Goal: Information Seeking & Learning: Learn about a topic

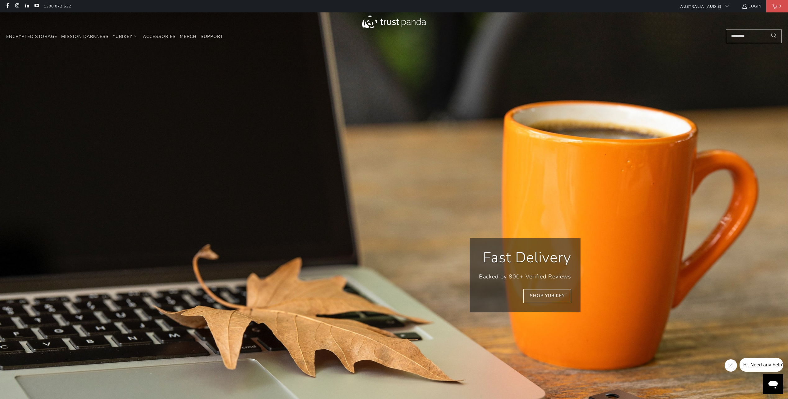
scroll to position [0, 539]
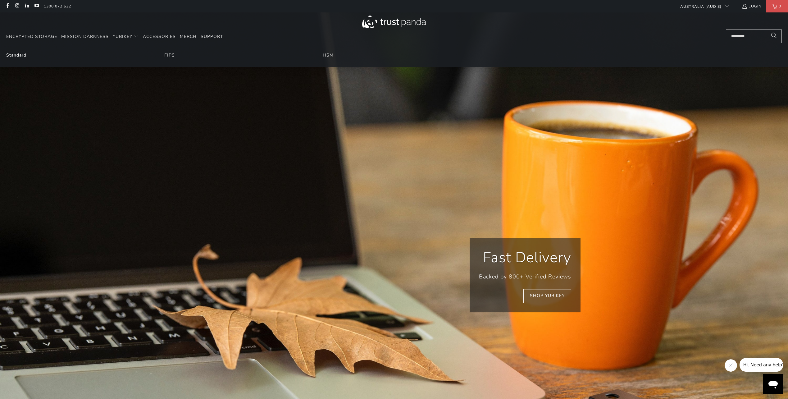
click at [16, 56] on link "Standard" at bounding box center [16, 55] width 20 height 6
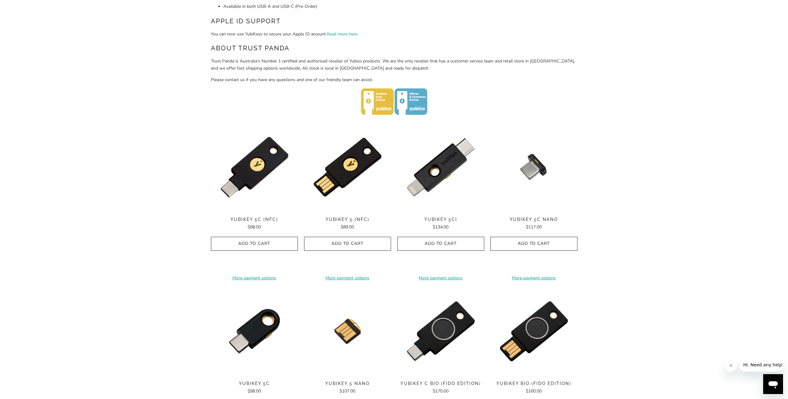
drag, startPoint x: 701, startPoint y: 222, endPoint x: 632, endPoint y: 175, distance: 83.2
click at [632, 175] on div "Home / YubiKey for Businesses and Professionals YubiKey 5 Series Multi-protocol…" at bounding box center [394, 228] width 788 height 796
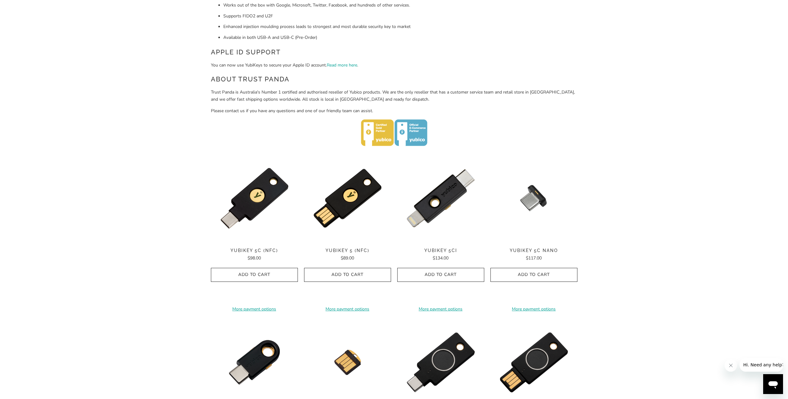
scroll to position [31, 0]
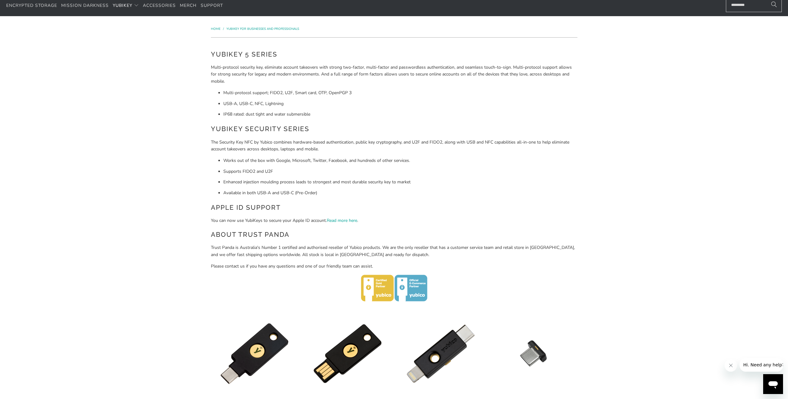
drag, startPoint x: 357, startPoint y: 103, endPoint x: 323, endPoint y: 97, distance: 34.4
click at [323, 97] on ul "Multi-protocol support; FIDO2, U2F, Smart card, OTP, OpenPGP 3 USB-A, USB-C, NF…" at bounding box center [394, 103] width 367 height 28
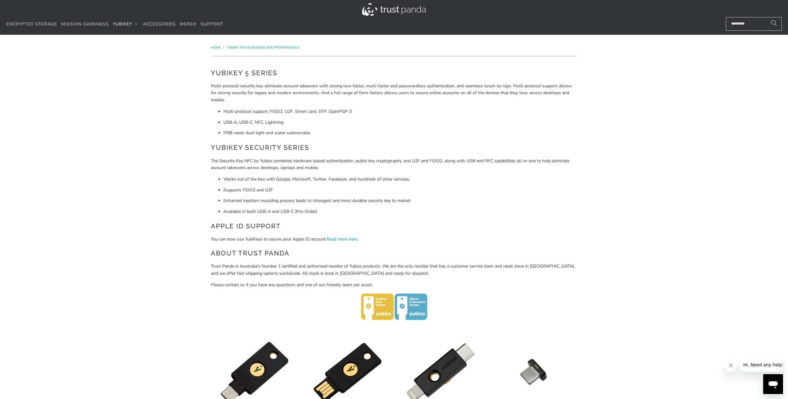
scroll to position [0, 0]
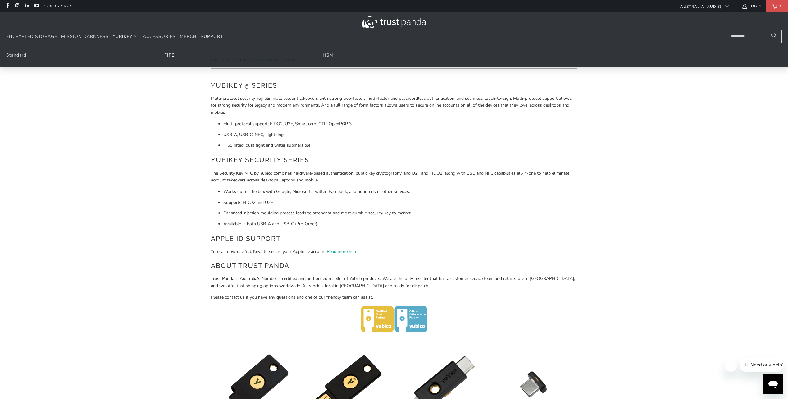
click at [169, 56] on link "FIPS" at bounding box center [169, 55] width 11 height 6
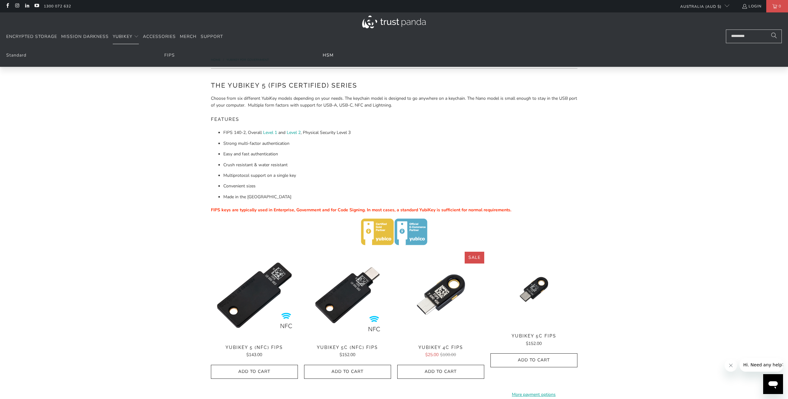
click at [328, 57] on link "HSM" at bounding box center [328, 55] width 11 height 6
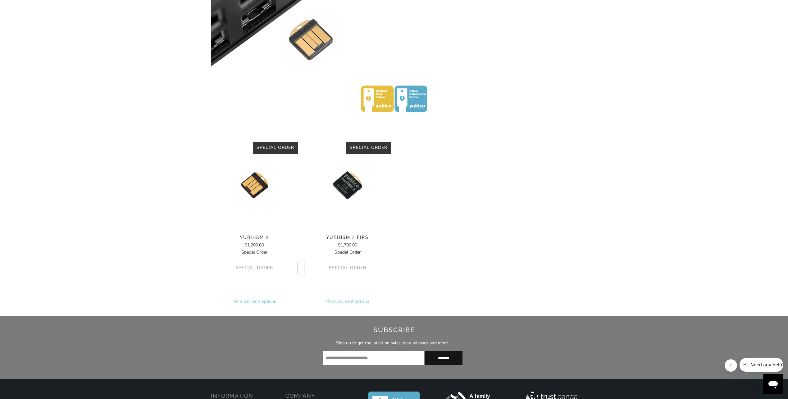
drag, startPoint x: 619, startPoint y: 191, endPoint x: 508, endPoint y: 182, distance: 111.3
click at [508, 182] on div "**********" at bounding box center [394, 226] width 367 height 169
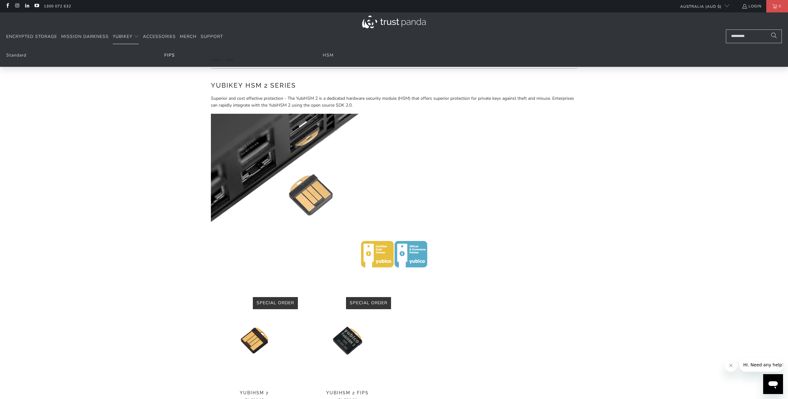
click at [173, 55] on link "FIPS" at bounding box center [169, 55] width 11 height 6
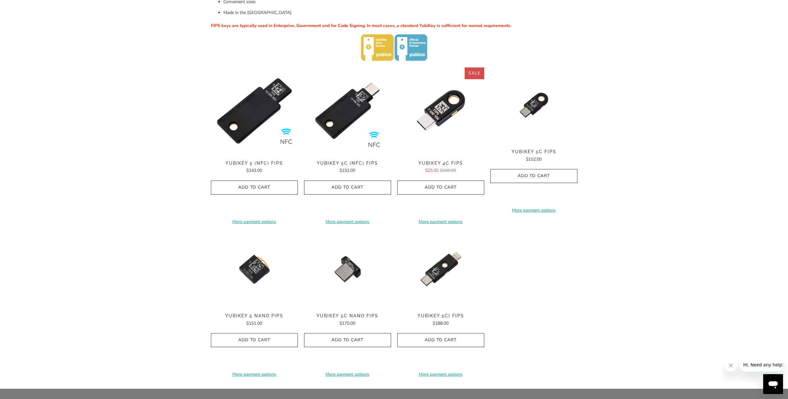
scroll to position [186, 0]
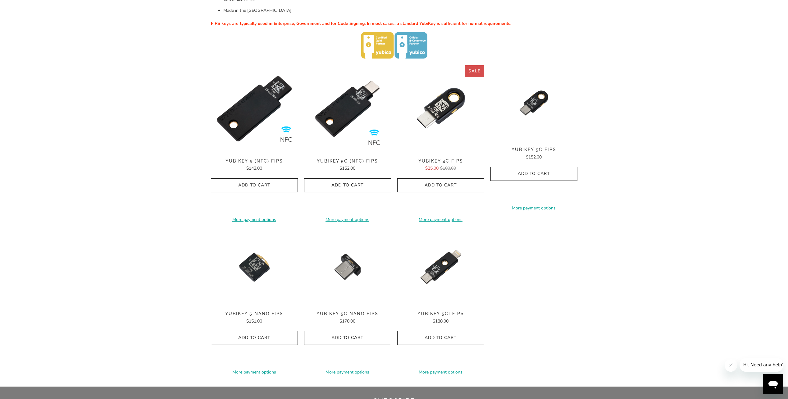
drag, startPoint x: 617, startPoint y: 251, endPoint x: 578, endPoint y: 264, distance: 41.3
click at [578, 264] on div "**********" at bounding box center [394, 223] width 373 height 317
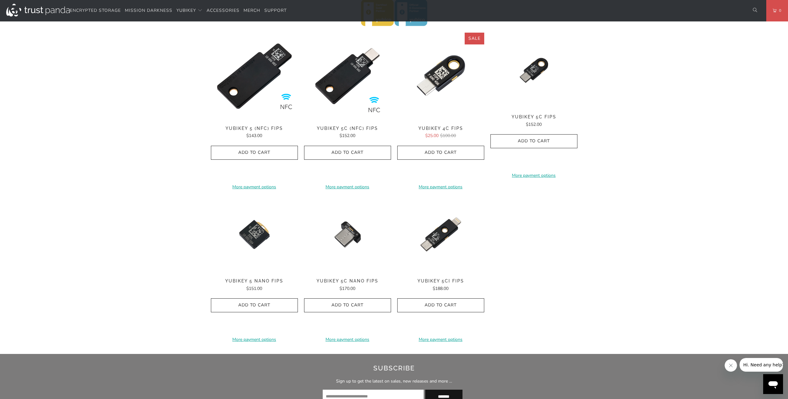
scroll to position [217, 0]
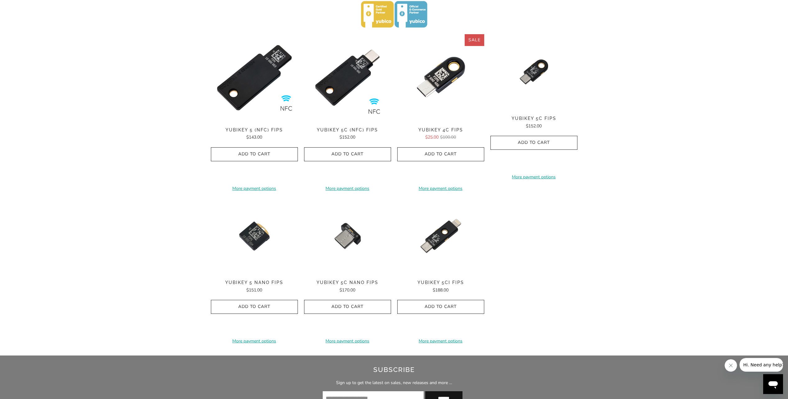
drag, startPoint x: 682, startPoint y: 233, endPoint x: 616, endPoint y: 239, distance: 66.1
click at [616, 239] on div "Home / YubiKey for Government The YubiKey 5 (FIPS Certified) Series Choose from…" at bounding box center [394, 93] width 788 height 526
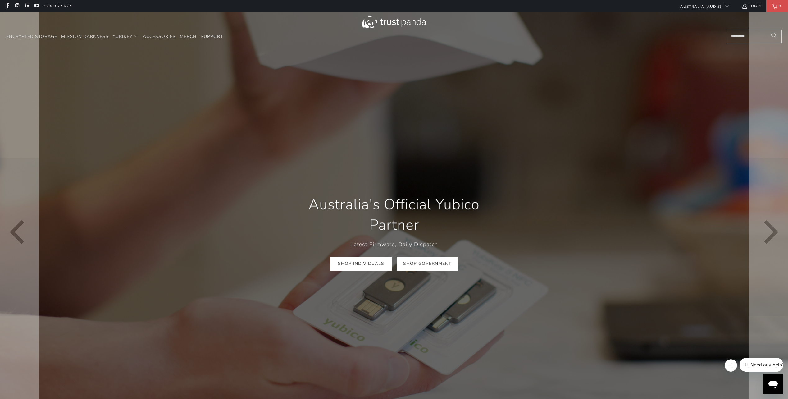
click at [442, 270] on link "Shop Government" at bounding box center [427, 264] width 61 height 14
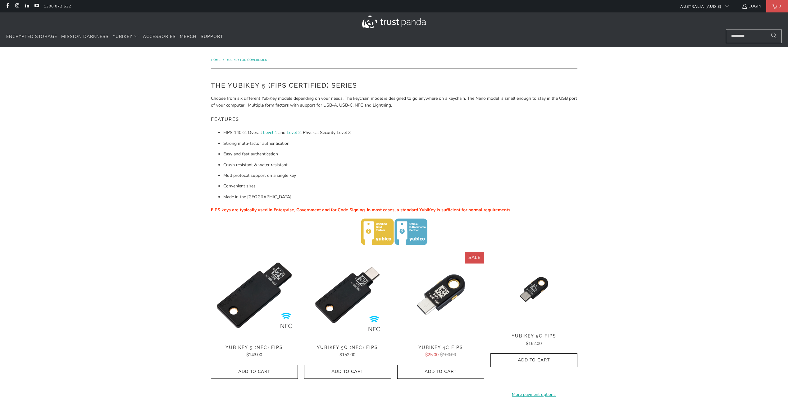
drag, startPoint x: 0, startPoint y: 0, endPoint x: 417, endPoint y: 158, distance: 446.1
click at [417, 158] on ul "FIPS 140-2, Overall Level 1 and Level 2 , Physical Security Level 3 Strong mult…" at bounding box center [394, 164] width 367 height 71
drag, startPoint x: 272, startPoint y: 87, endPoint x: 331, endPoint y: 87, distance: 58.7
click at [331, 87] on h2 "The YubiKey 5 (FIPS Certified) Series" at bounding box center [394, 85] width 367 height 10
click at [310, 105] on p "Choose from six different YubiKey models depending on your needs. The keychain …" at bounding box center [394, 102] width 367 height 14
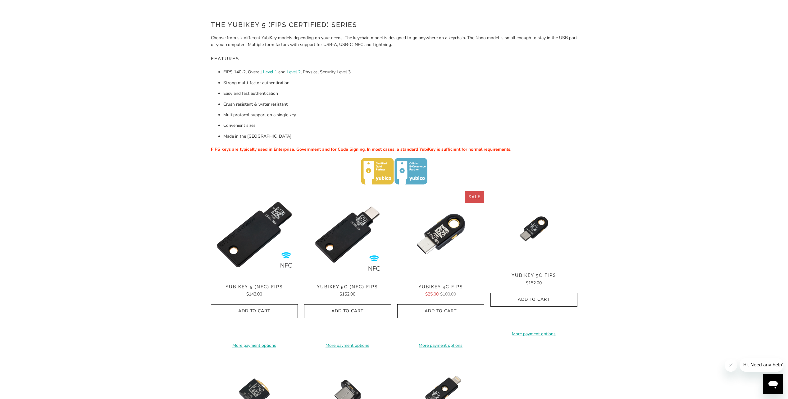
scroll to position [124, 0]
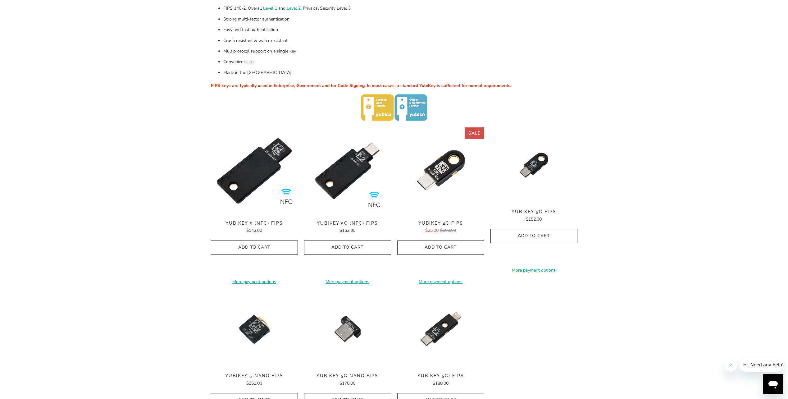
drag, startPoint x: 671, startPoint y: 165, endPoint x: 629, endPoint y: 137, distance: 50.5
click at [629, 137] on div "Home / YubiKey for Government The YubiKey 5 (FIPS Certified) Series Choose from…" at bounding box center [394, 186] width 788 height 526
drag, startPoint x: 634, startPoint y: 155, endPoint x: 616, endPoint y: 130, distance: 30.3
click at [616, 130] on div "Home / YubiKey for Government The YubiKey 5 (FIPS Certified) Series Choose from…" at bounding box center [394, 186] width 788 height 526
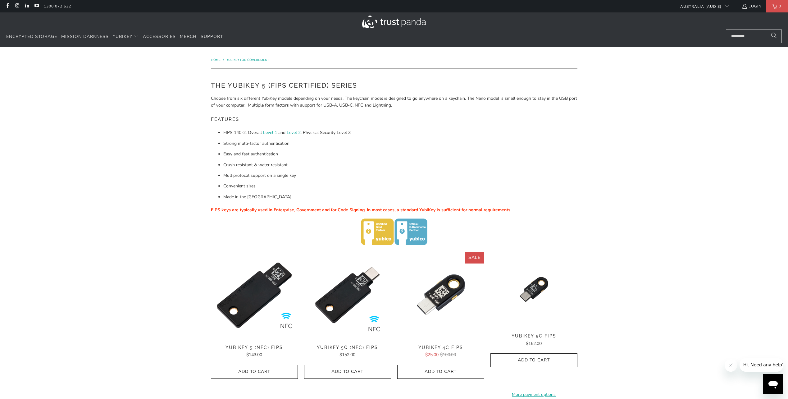
drag, startPoint x: 395, startPoint y: 158, endPoint x: 325, endPoint y: 164, distance: 70.8
click at [325, 164] on li "Crush resistant & water resistant" at bounding box center [400, 165] width 354 height 7
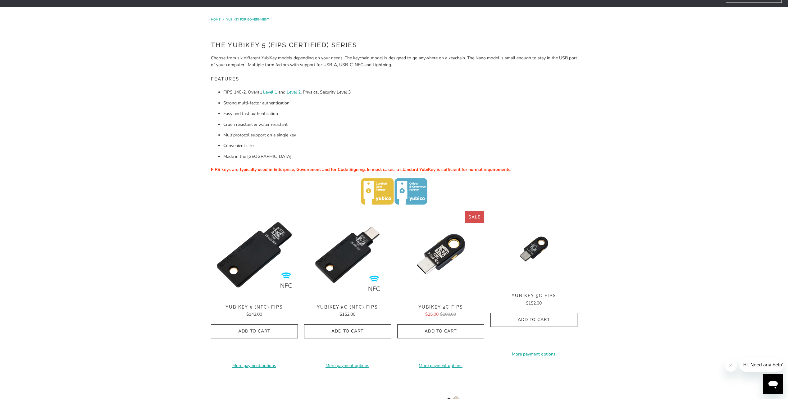
scroll to position [155, 0]
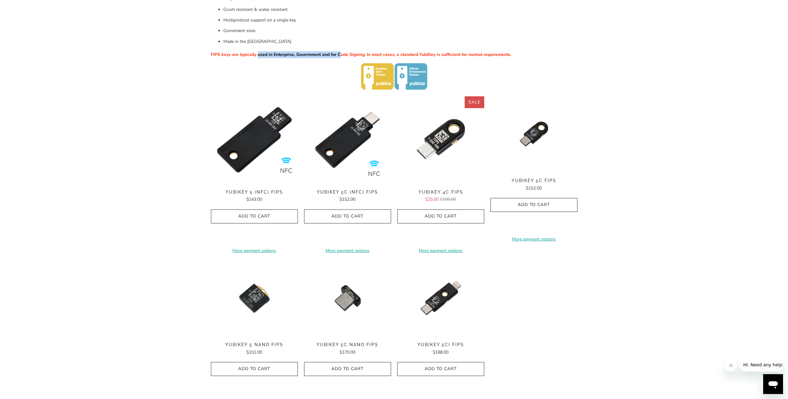
drag, startPoint x: 271, startPoint y: 54, endPoint x: 339, endPoint y: 54, distance: 68.3
click at [339, 54] on span "FIPS keys are typically used in Enterprise, Government and for Code Signing. In…" at bounding box center [361, 55] width 300 height 6
click at [332, 58] on p "FIPS keys are typically used in Enterprise, Government and for Code Signing. In…" at bounding box center [394, 54] width 367 height 7
drag, startPoint x: 271, startPoint y: 54, endPoint x: 364, endPoint y: 56, distance: 92.6
click at [364, 56] on span "FIPS keys are typically used in Enterprise, Government and for Code Signing. In…" at bounding box center [361, 55] width 300 height 6
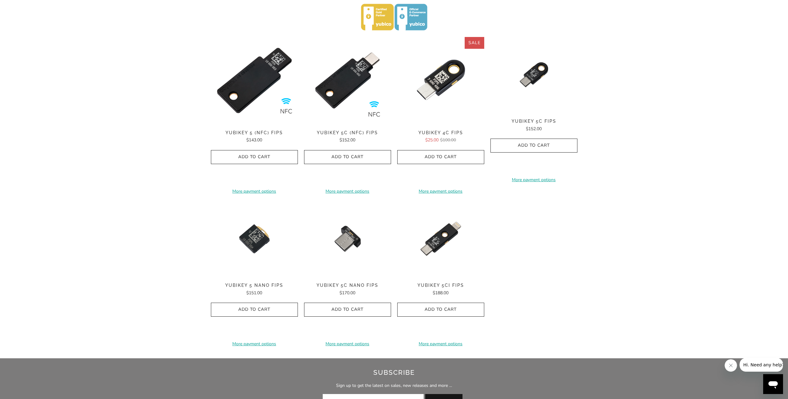
scroll to position [217, 0]
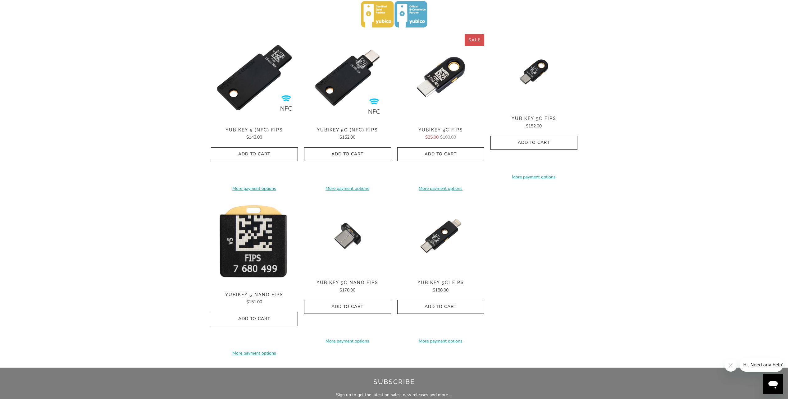
click at [257, 242] on img at bounding box center [254, 242] width 87 height 88
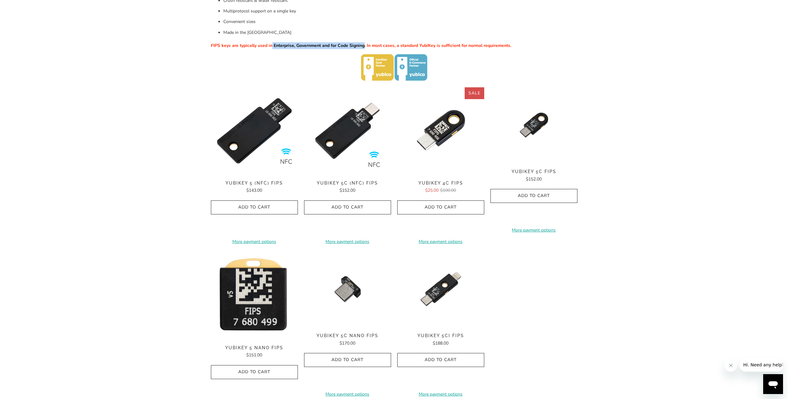
scroll to position [155, 0]
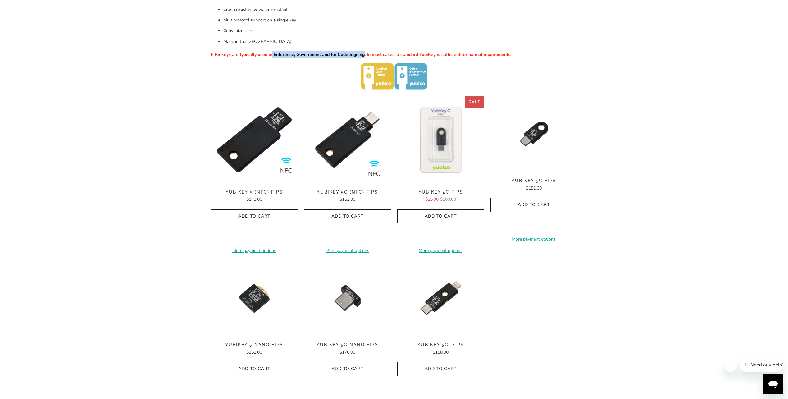
click at [449, 150] on img at bounding box center [440, 139] width 87 height 87
click at [449, 137] on img at bounding box center [440, 139] width 87 height 87
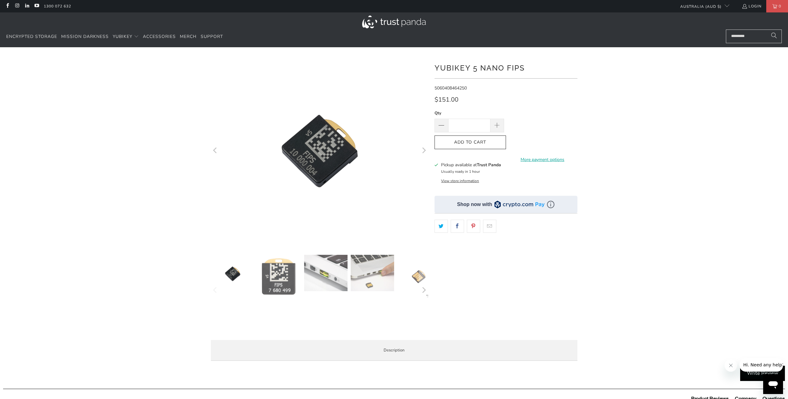
click at [319, 276] on img at bounding box center [325, 273] width 43 height 36
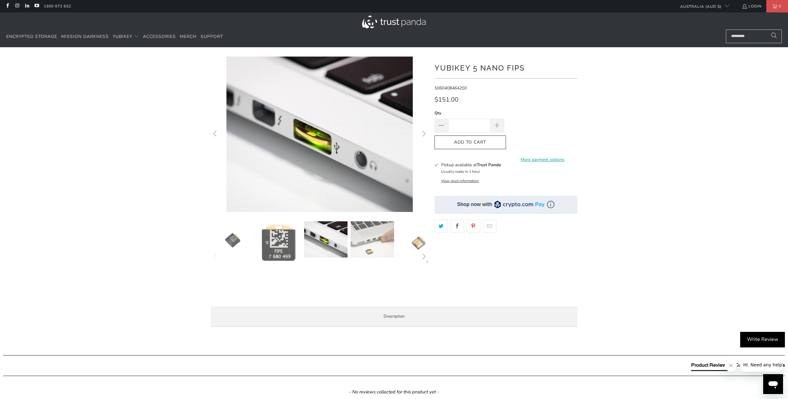
click at [364, 251] on img at bounding box center [372, 239] width 43 height 36
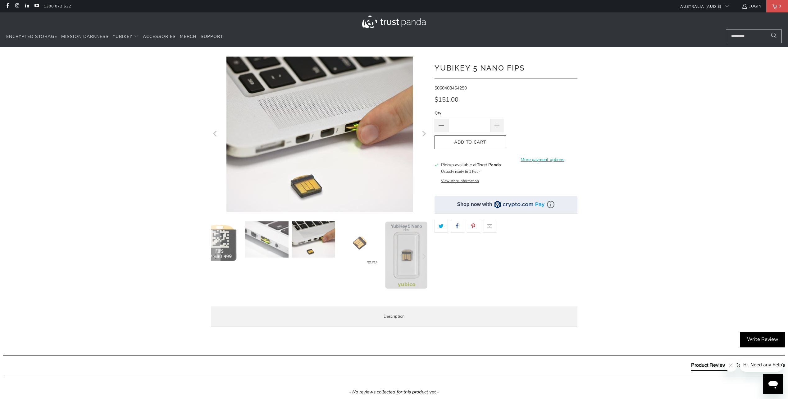
click at [404, 258] on img at bounding box center [406, 255] width 43 height 68
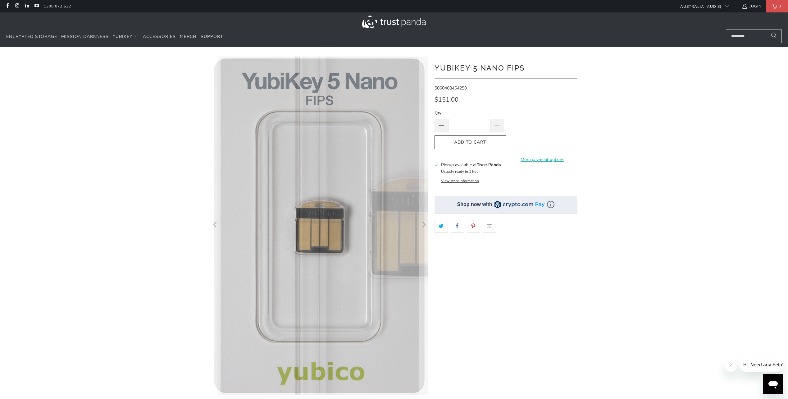
click at [213, 229] on icon "Previous" at bounding box center [215, 225] width 6 height 203
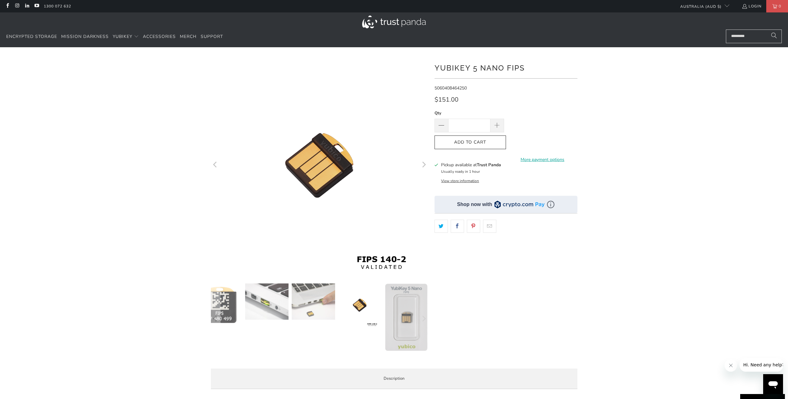
click at [248, 299] on img at bounding box center [266, 301] width 43 height 36
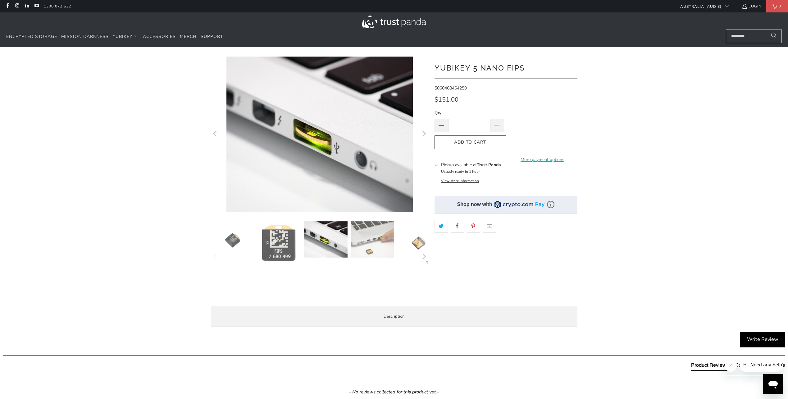
click at [229, 244] on img at bounding box center [232, 240] width 43 height 38
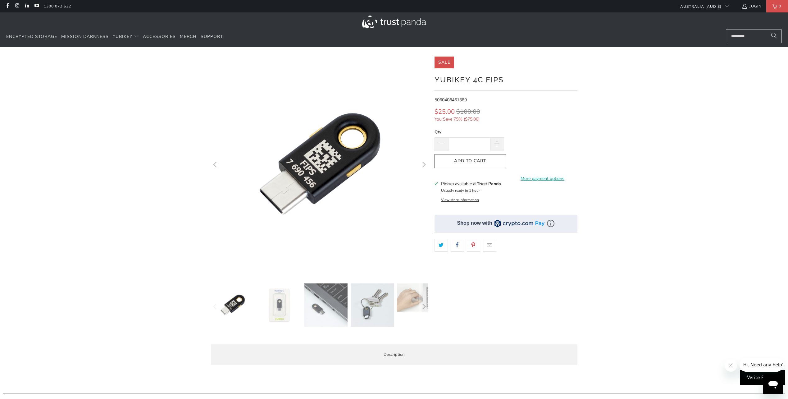
click at [316, 319] on img at bounding box center [325, 304] width 43 height 43
drag, startPoint x: 624, startPoint y: 168, endPoint x: 617, endPoint y: 141, distance: 27.9
click at [617, 141] on div at bounding box center [394, 213] width 788 height 313
drag, startPoint x: 652, startPoint y: 134, endPoint x: 644, endPoint y: 123, distance: 13.3
click at [644, 123] on div at bounding box center [394, 213] width 788 height 313
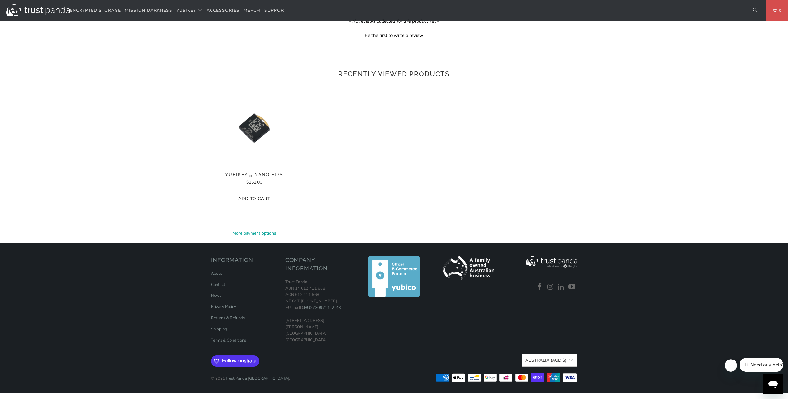
scroll to position [93, 0]
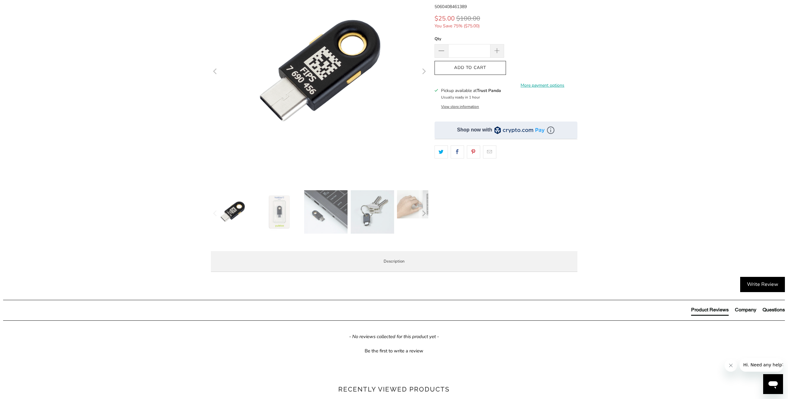
drag, startPoint x: 629, startPoint y: 209, endPoint x: 605, endPoint y: 211, distance: 23.6
click at [605, 211] on div at bounding box center [394, 119] width 788 height 313
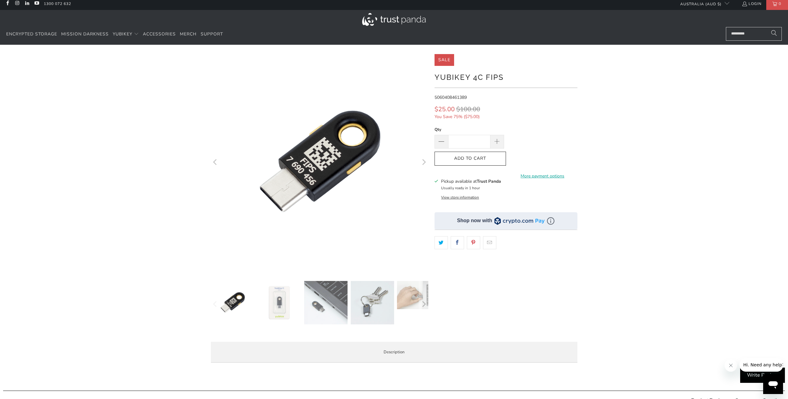
scroll to position [0, 0]
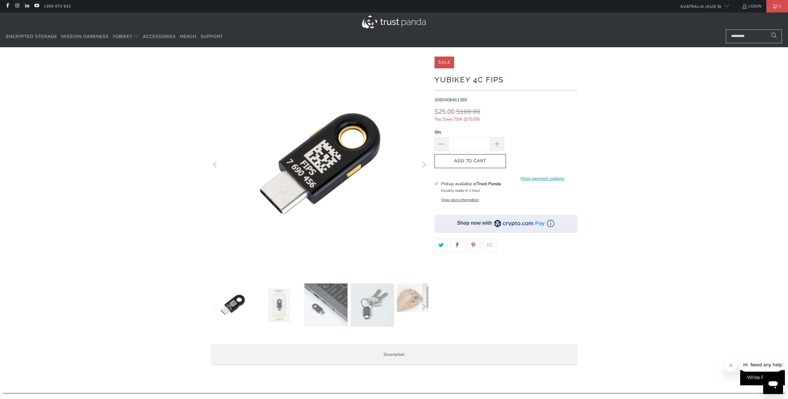
drag, startPoint x: 642, startPoint y: 237, endPoint x: 622, endPoint y: 186, distance: 54.3
click at [622, 186] on div at bounding box center [394, 213] width 788 height 313
drag, startPoint x: 627, startPoint y: 198, endPoint x: 615, endPoint y: 168, distance: 31.7
click at [615, 168] on div at bounding box center [394, 213] width 788 height 313
click at [467, 200] on button "View store information" at bounding box center [460, 199] width 38 height 5
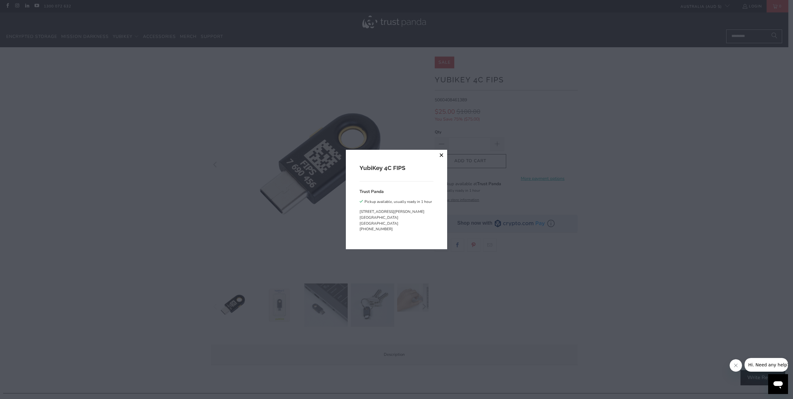
click at [440, 153] on button "close" at bounding box center [441, 155] width 11 height 11
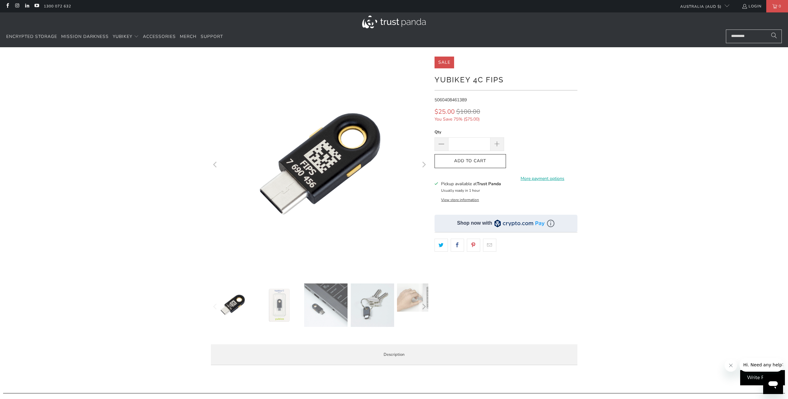
drag, startPoint x: 188, startPoint y: 111, endPoint x: 112, endPoint y: 113, distance: 76.7
click at [112, 113] on div at bounding box center [394, 213] width 788 height 313
drag, startPoint x: 749, startPoint y: 181, endPoint x: 691, endPoint y: 138, distance: 72.7
click at [691, 138] on div at bounding box center [394, 213] width 788 height 313
drag, startPoint x: 646, startPoint y: 133, endPoint x: 616, endPoint y: 105, distance: 40.9
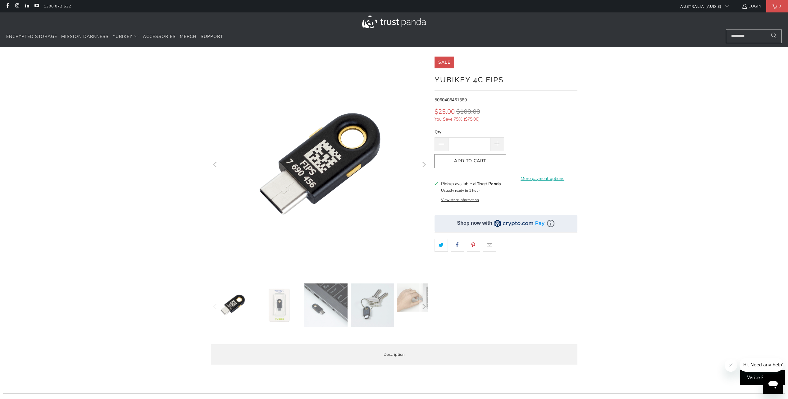
click at [616, 105] on div at bounding box center [394, 213] width 788 height 313
drag, startPoint x: 598, startPoint y: 109, endPoint x: 573, endPoint y: 86, distance: 33.6
click at [573, 86] on div "YubiKey 4C FIPS" at bounding box center [506, 81] width 143 height 17
drag, startPoint x: 707, startPoint y: 130, endPoint x: 648, endPoint y: 104, distance: 64.8
click at [648, 104] on div at bounding box center [394, 213] width 788 height 313
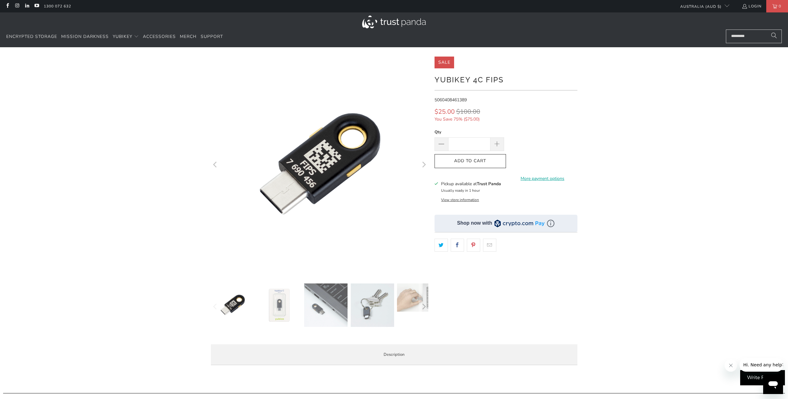
drag, startPoint x: 622, startPoint y: 127, endPoint x: 611, endPoint y: 98, distance: 31.2
click at [611, 98] on div at bounding box center [394, 213] width 788 height 313
click at [383, 311] on img at bounding box center [372, 304] width 43 height 43
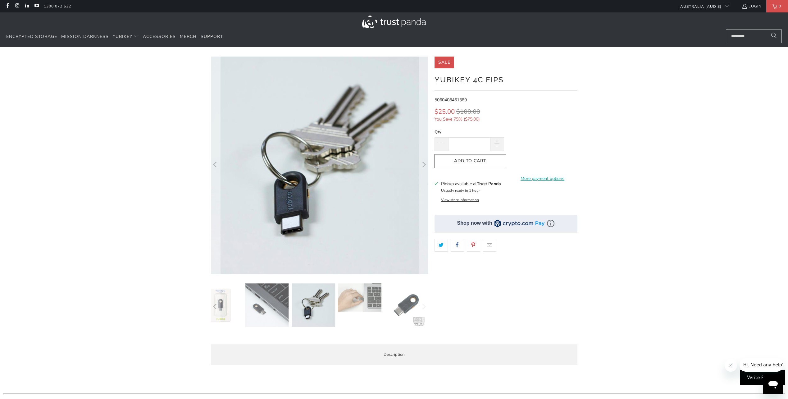
click at [363, 301] on img at bounding box center [359, 297] width 43 height 28
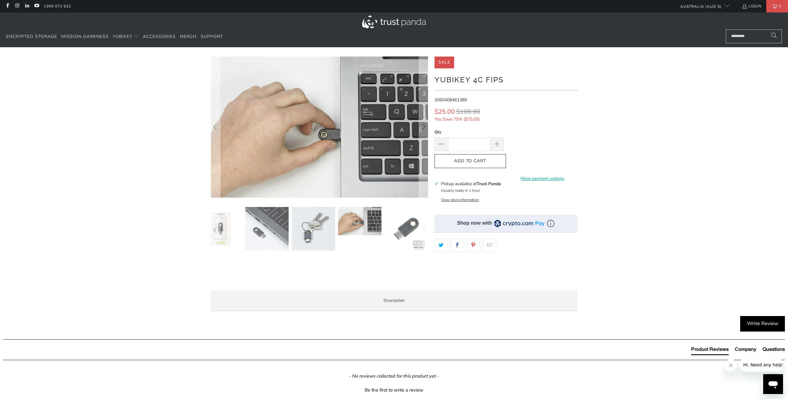
click at [394, 220] on img at bounding box center [406, 228] width 43 height 43
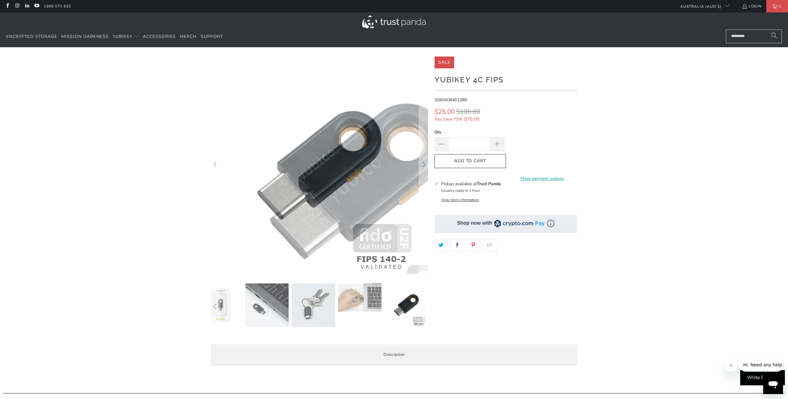
click at [194, 118] on div at bounding box center [394, 213] width 788 height 313
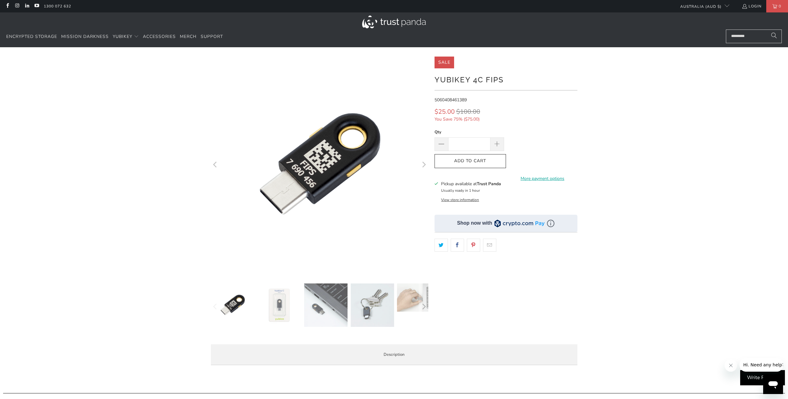
click at [593, 125] on div at bounding box center [394, 213] width 788 height 313
drag, startPoint x: 436, startPoint y: 79, endPoint x: 503, endPoint y: 78, distance: 67.1
click at [503, 78] on h1 "YubiKey 4C FIPS" at bounding box center [506, 79] width 143 height 12
copy h1 "YubiKey 4C FIPS"
drag, startPoint x: 615, startPoint y: 127, endPoint x: 511, endPoint y: 112, distance: 105.2
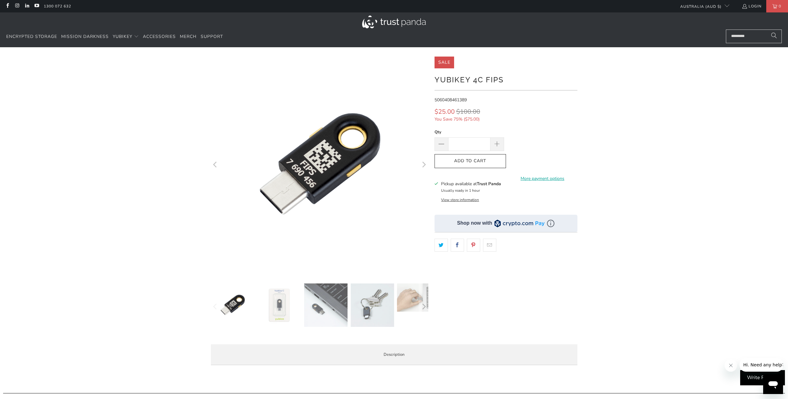
click at [511, 112] on div "$25.00 $100.00 You Save 75% ( $75.00 )" at bounding box center [482, 115] width 94 height 15
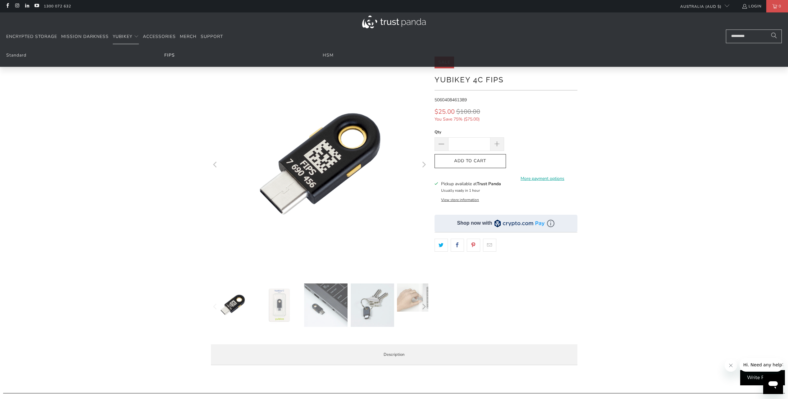
click at [172, 56] on link "FIPS" at bounding box center [169, 55] width 11 height 6
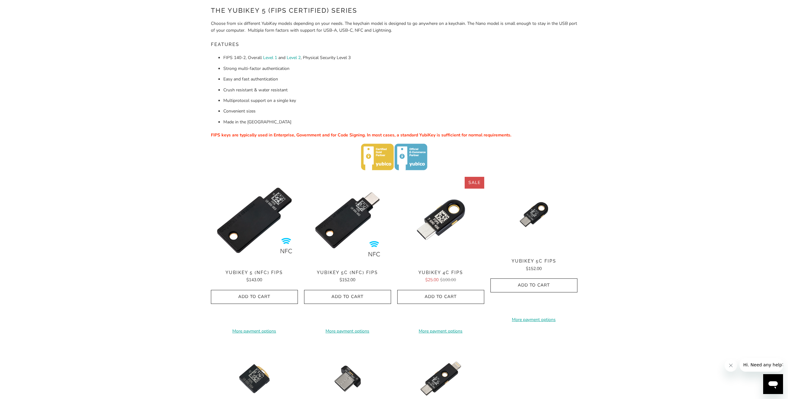
scroll to position [186, 0]
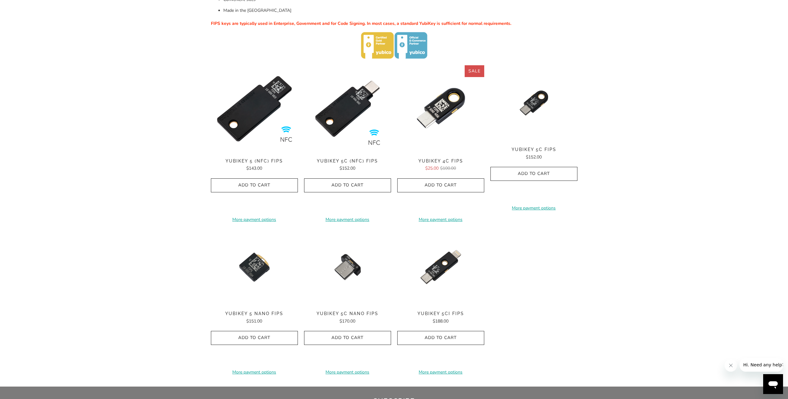
click at [668, 196] on div "Home / YubiKey for Government The YubiKey 5 (FIPS Certified) Series Choose from…" at bounding box center [394, 124] width 788 height 526
